Goal: Find specific page/section: Find specific page/section

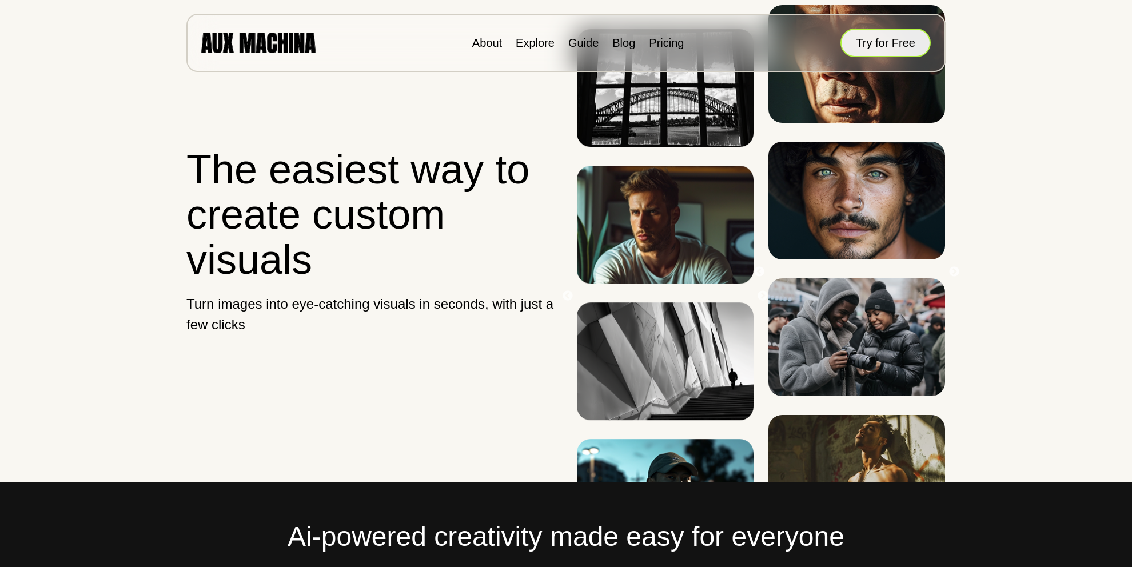
click at [893, 46] on button "Try for Free" at bounding box center [886, 43] width 90 height 29
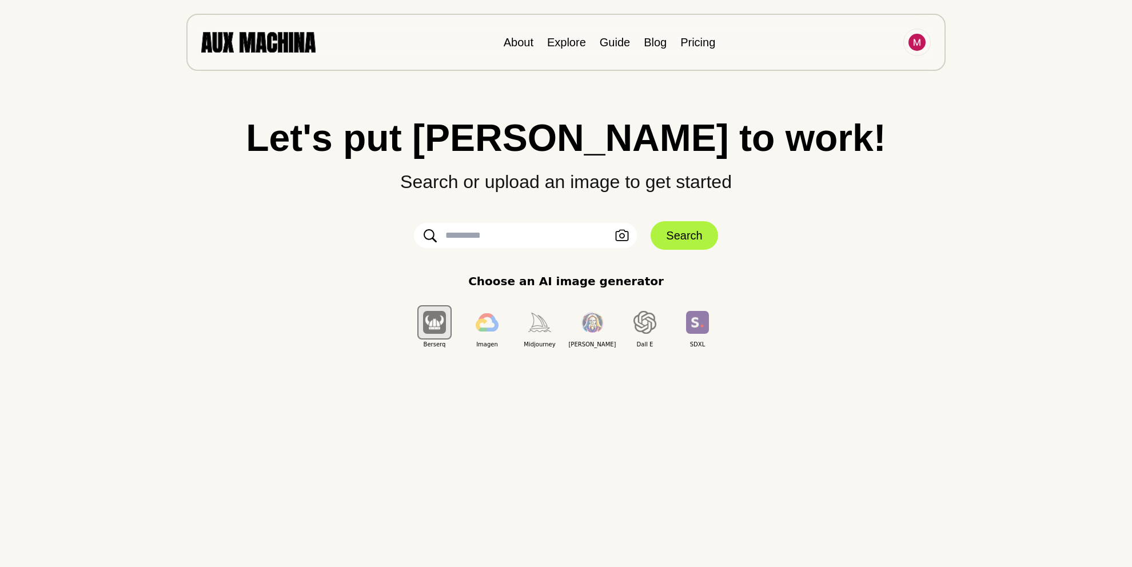
click at [499, 232] on input "text" at bounding box center [525, 235] width 223 height 25
type input "*"
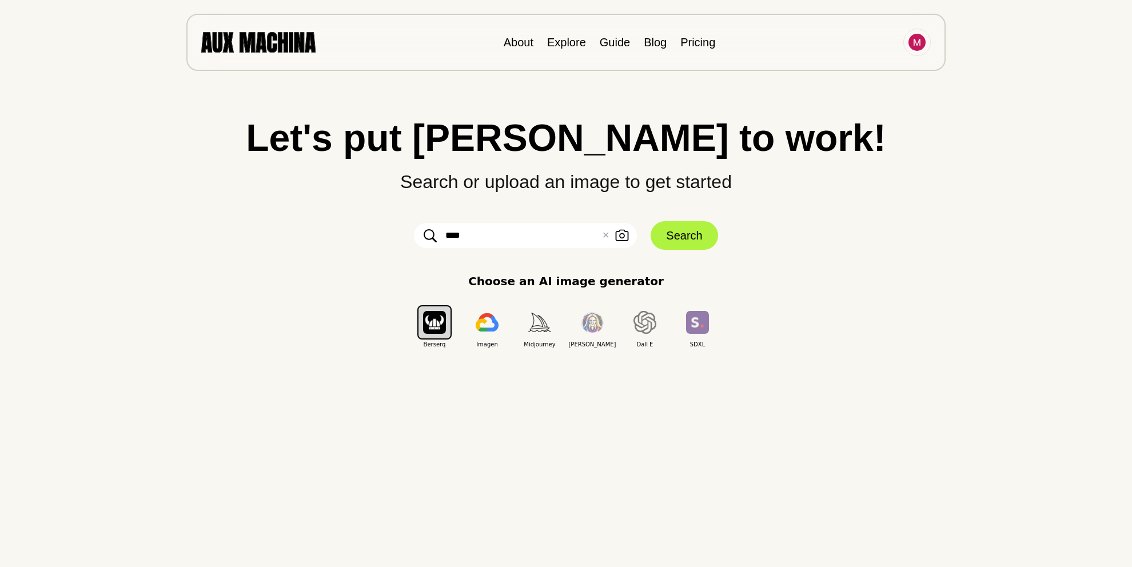
type input "*****"
click button "Search" at bounding box center [684, 235] width 67 height 29
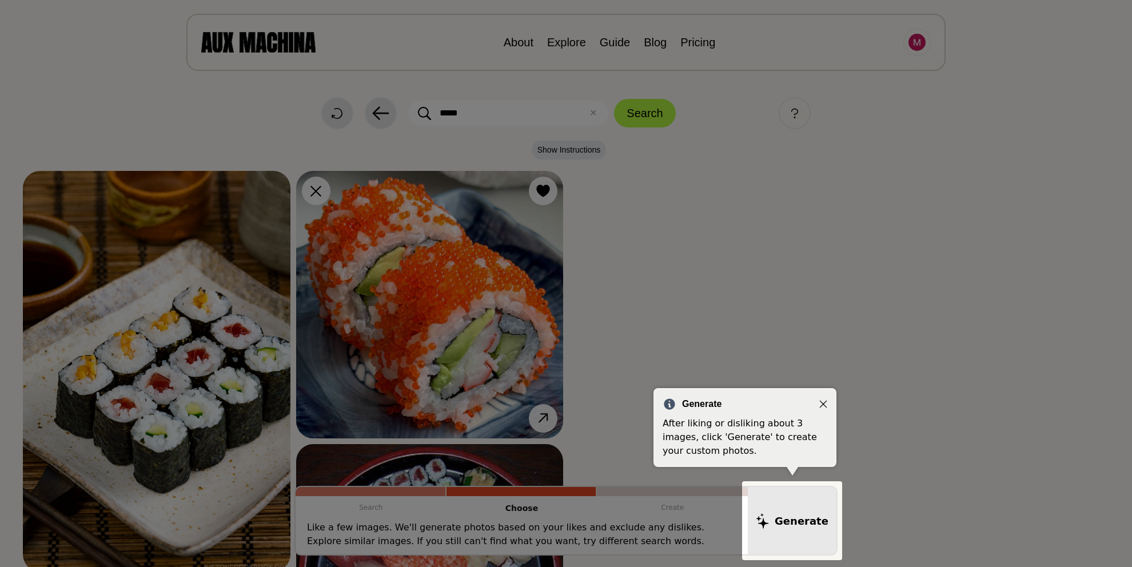
click at [822, 403] on icon "Close" at bounding box center [823, 404] width 8 height 8
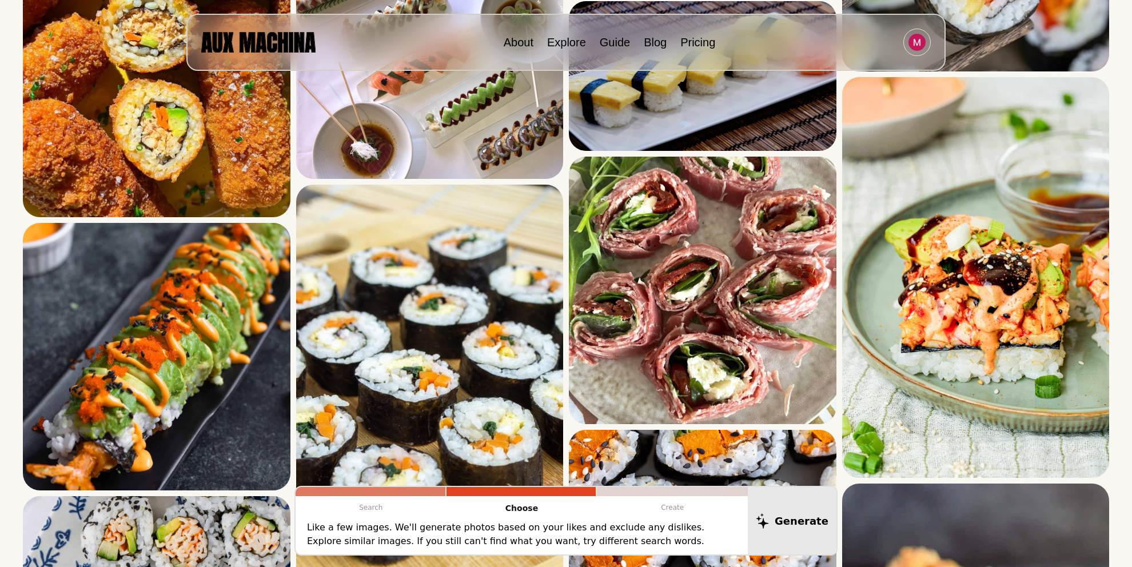
scroll to position [3838, 0]
